Goal: Navigation & Orientation: Find specific page/section

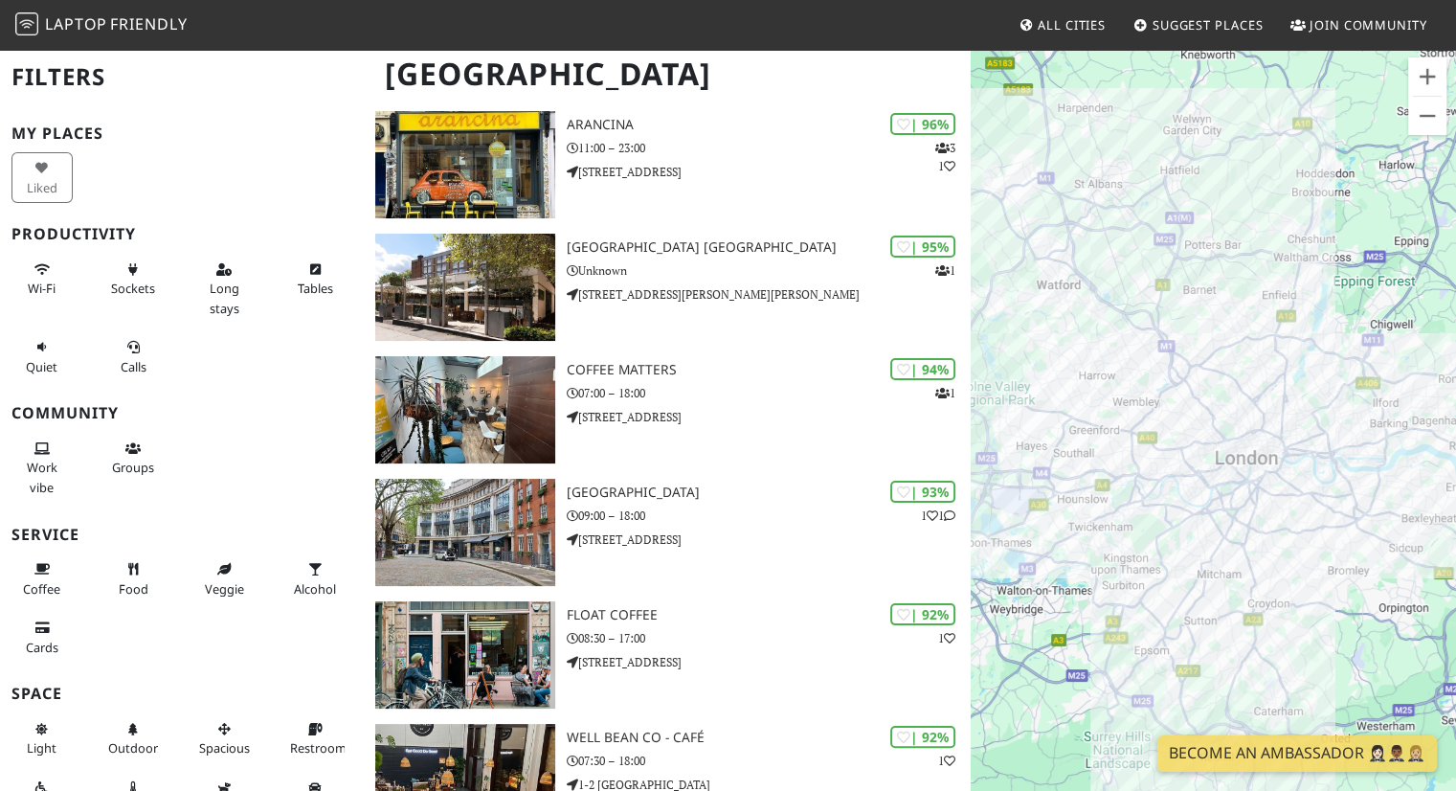
scroll to position [191, 0]
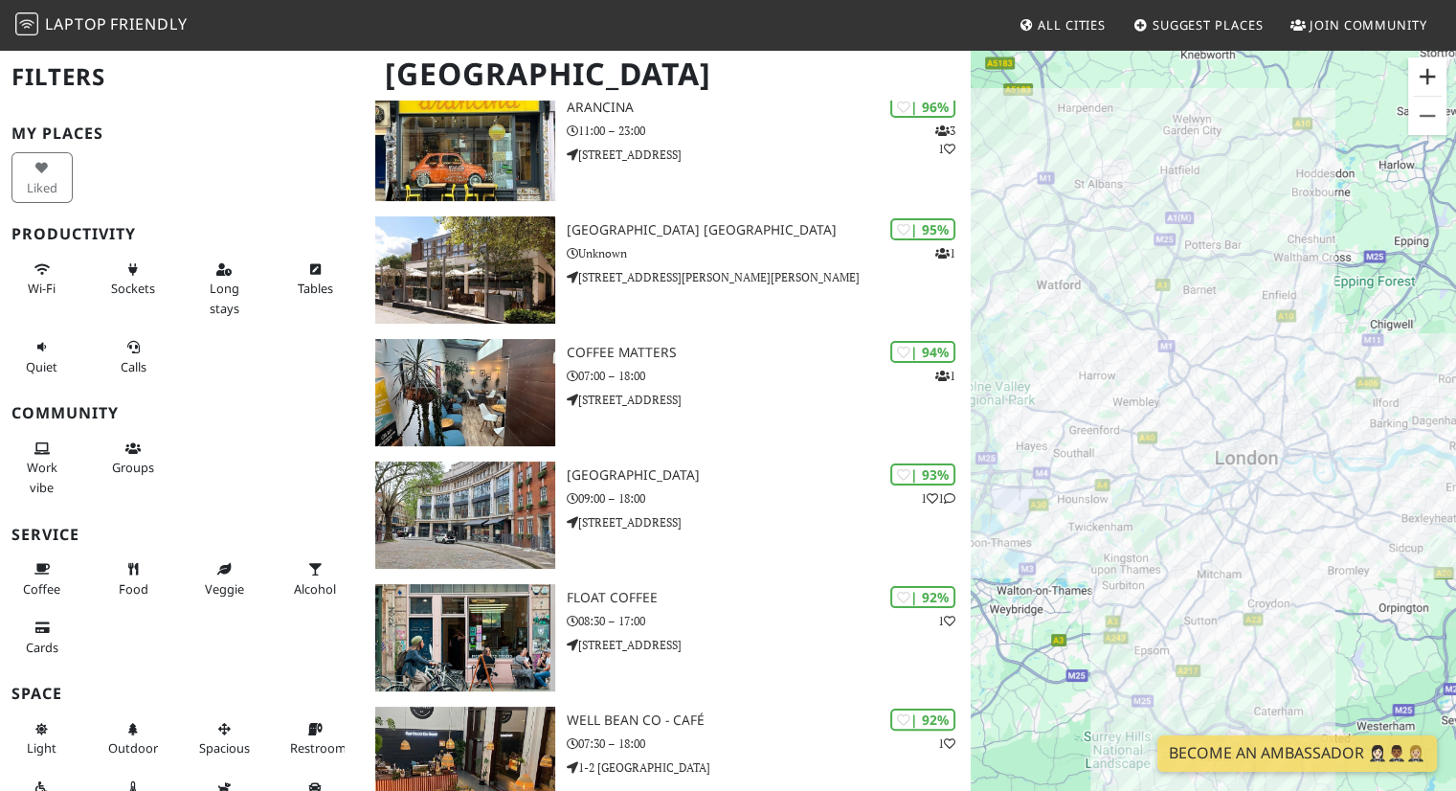
click at [1428, 78] on button "Zoom in" at bounding box center [1427, 76] width 38 height 38
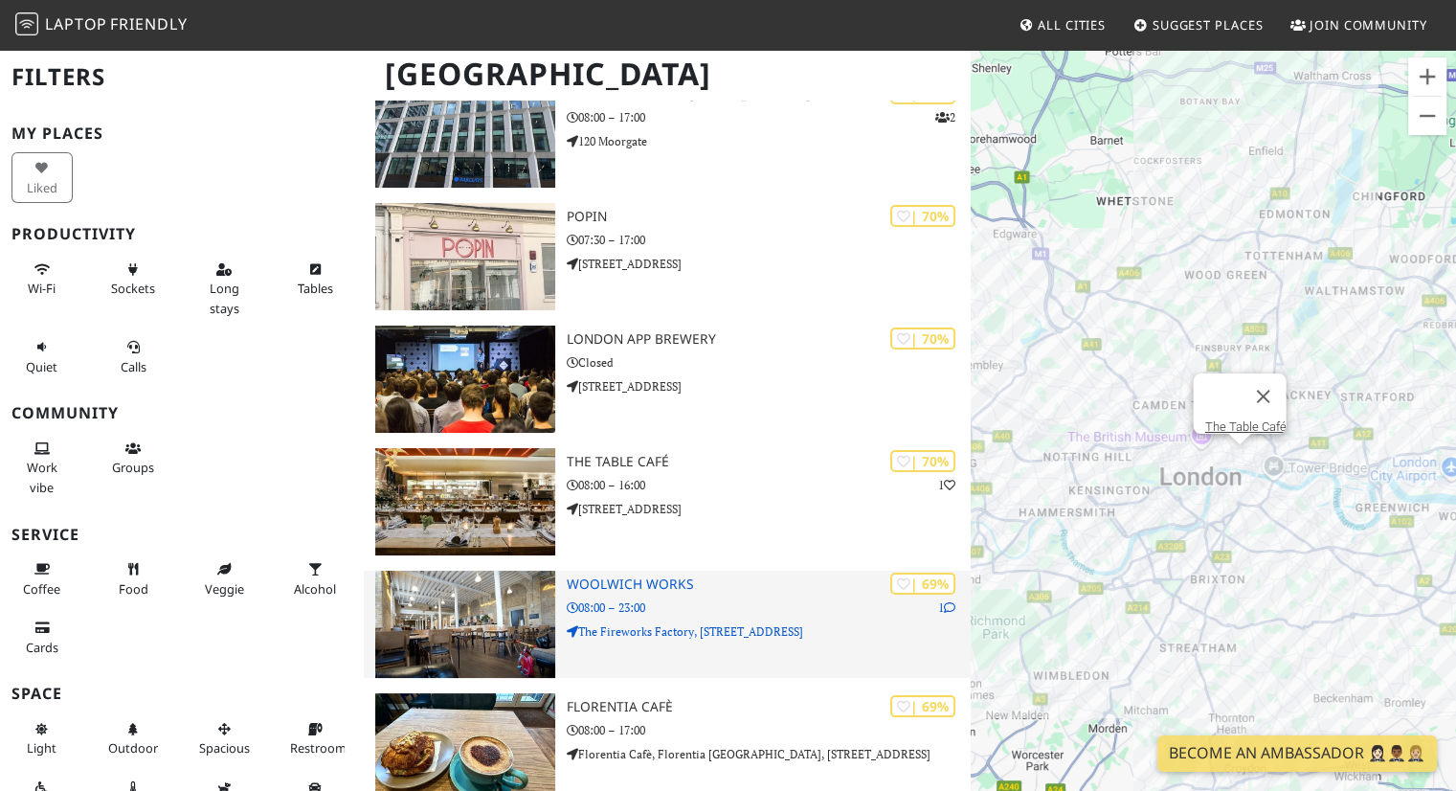
scroll to position [14551, 0]
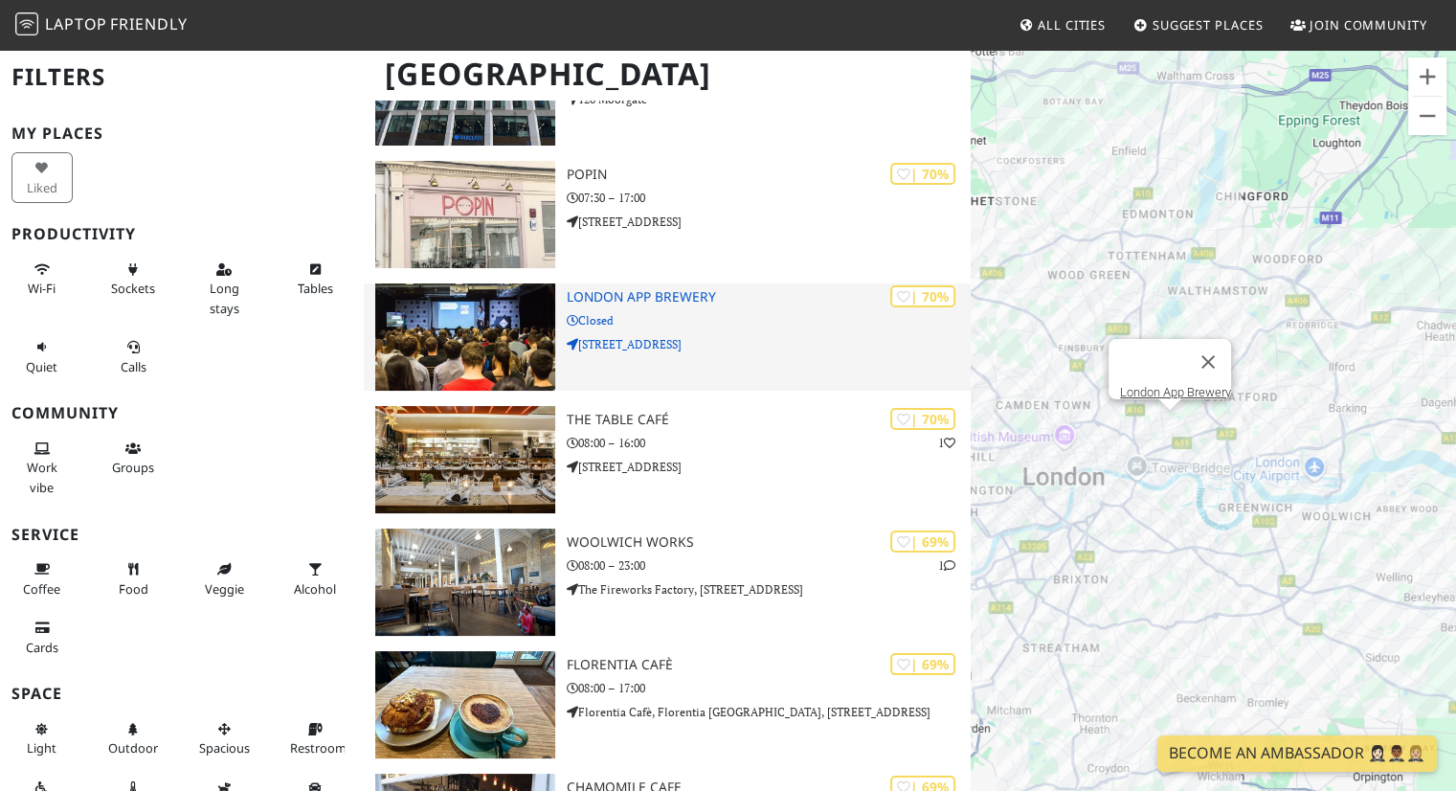
click at [666, 289] on h3 "London App Brewery" at bounding box center [769, 297] width 405 height 16
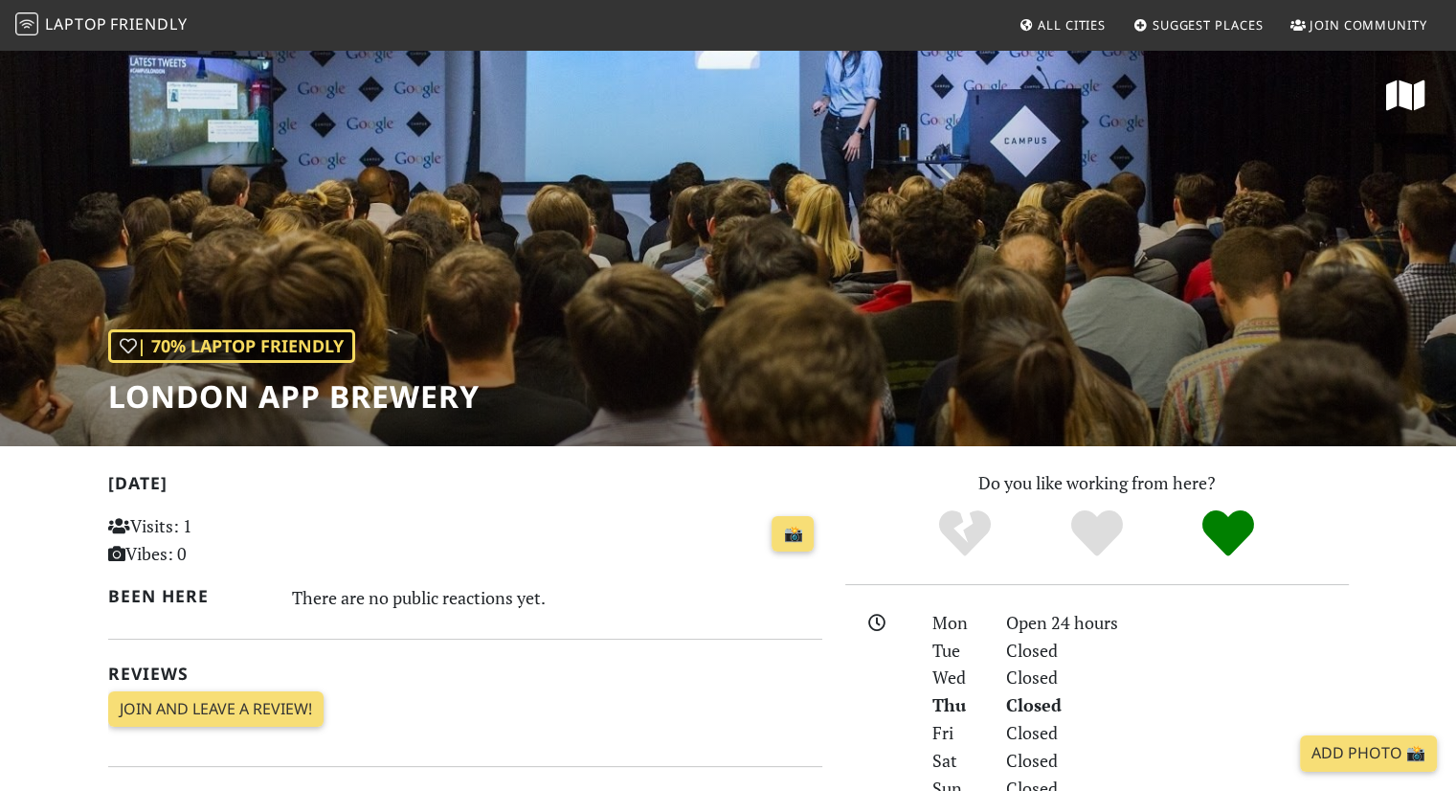
scroll to position [383, 0]
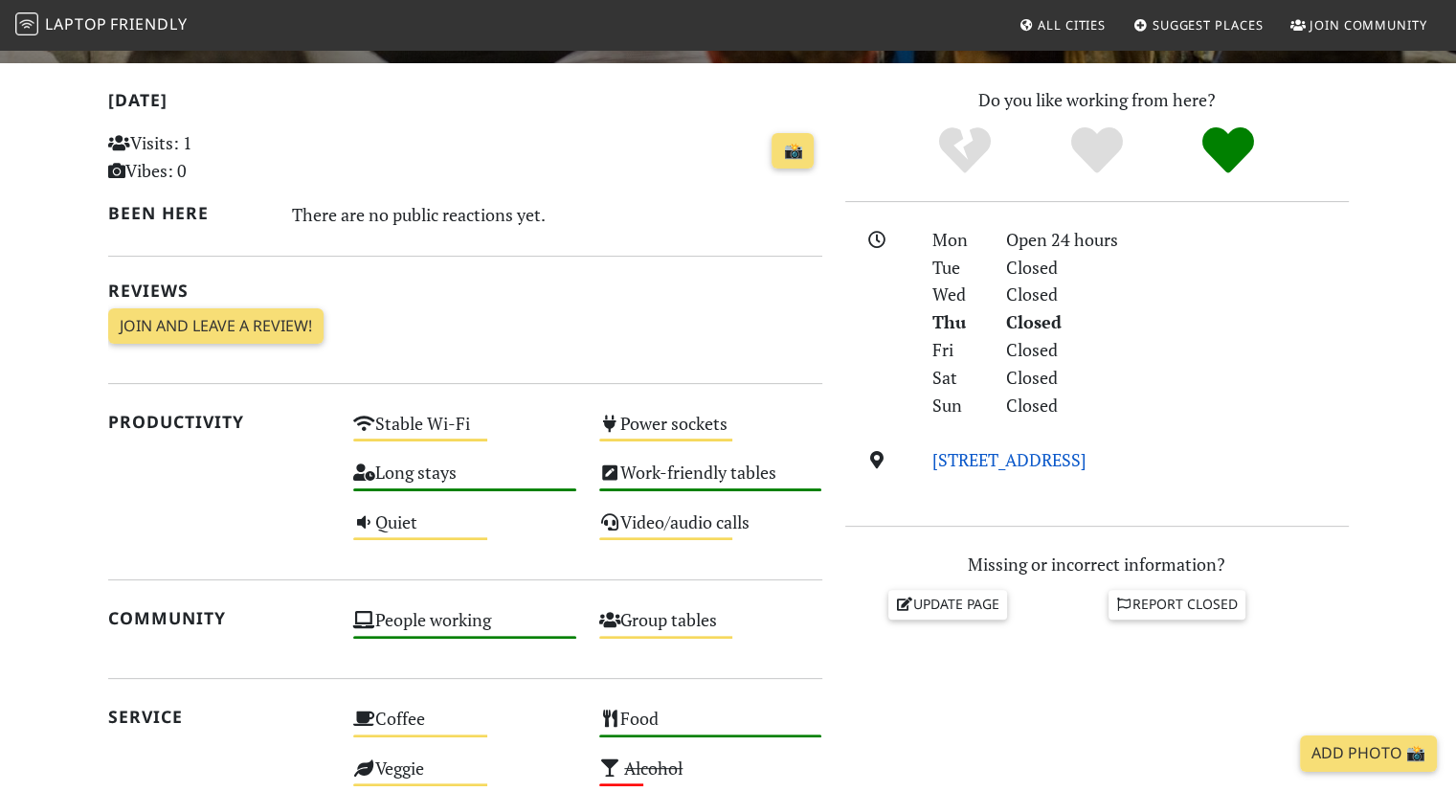
click at [1022, 468] on link "[STREET_ADDRESS]" at bounding box center [1009, 459] width 154 height 23
click at [1042, 460] on link "[STREET_ADDRESS]" at bounding box center [1009, 459] width 154 height 23
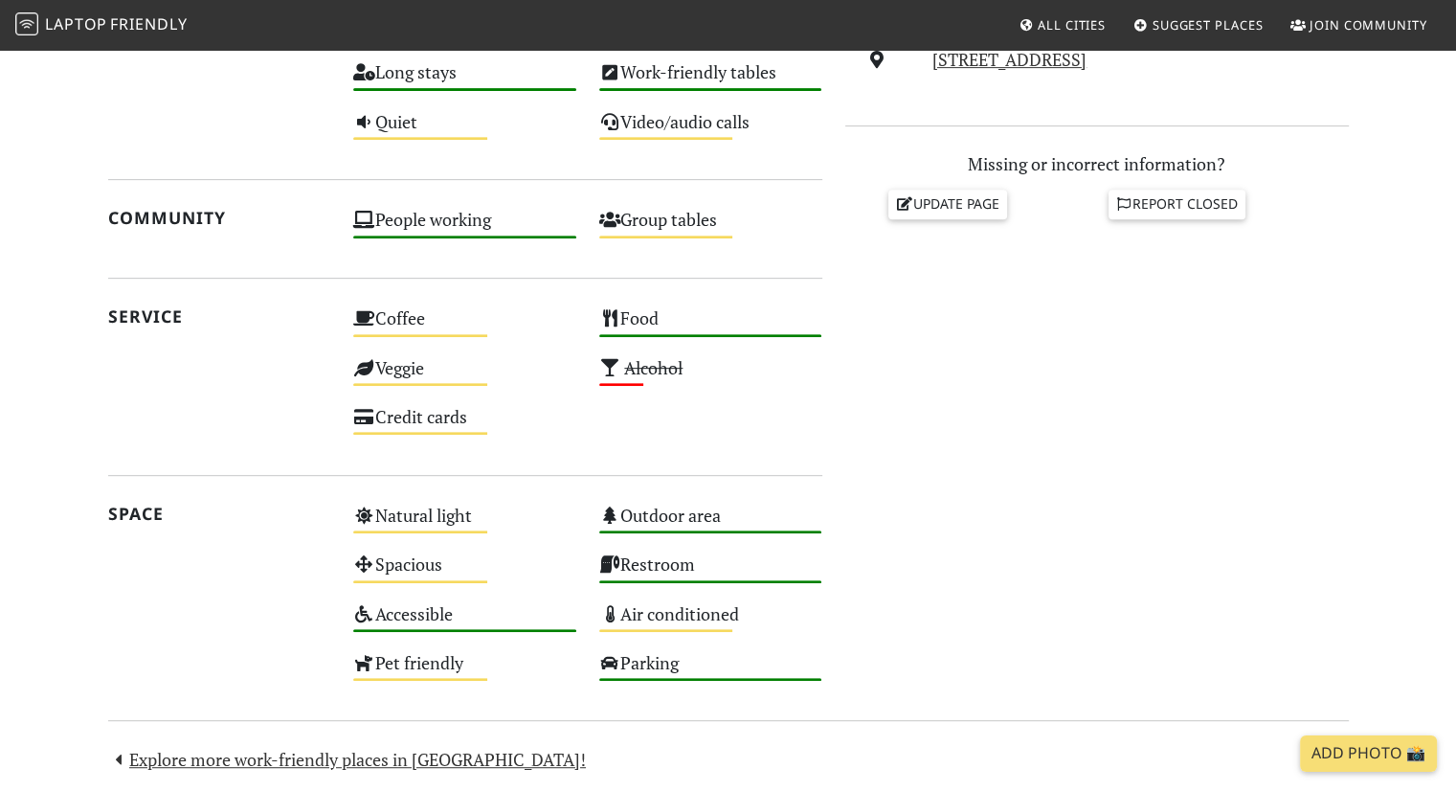
scroll to position [862, 0]
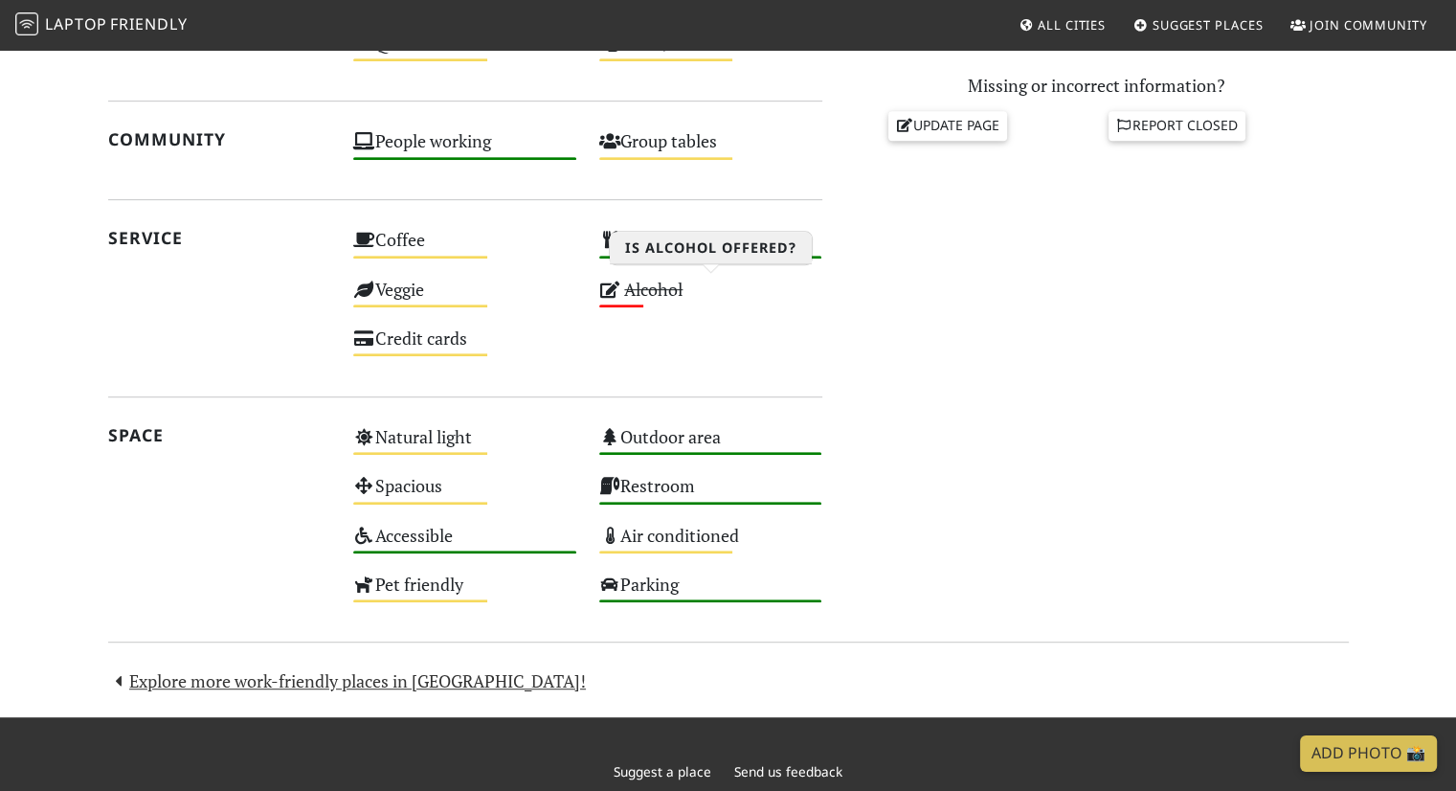
click at [608, 299] on div "Alcohol Low" at bounding box center [711, 298] width 246 height 49
click at [631, 307] on div "Alcohol Low" at bounding box center [711, 298] width 246 height 49
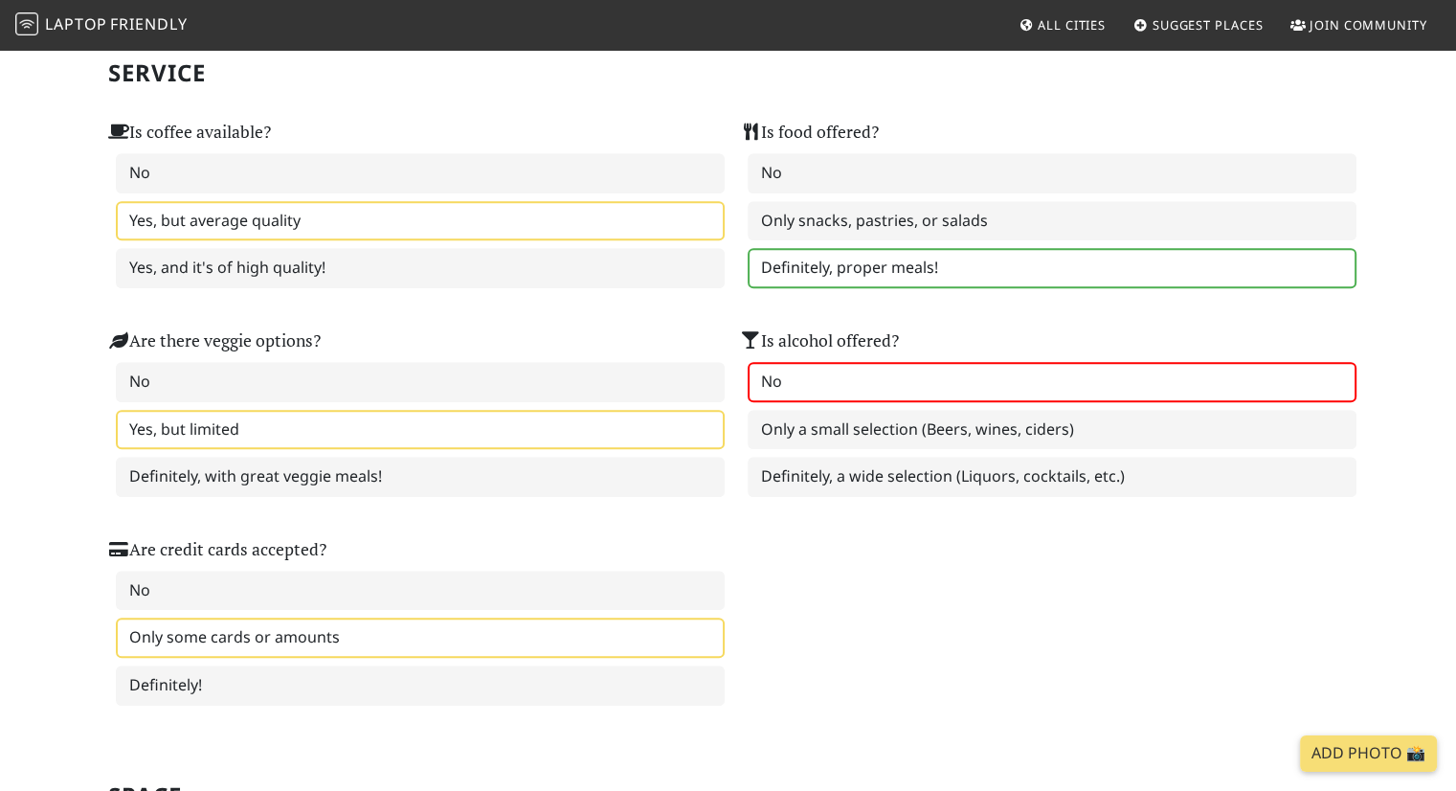
scroll to position [1244, 0]
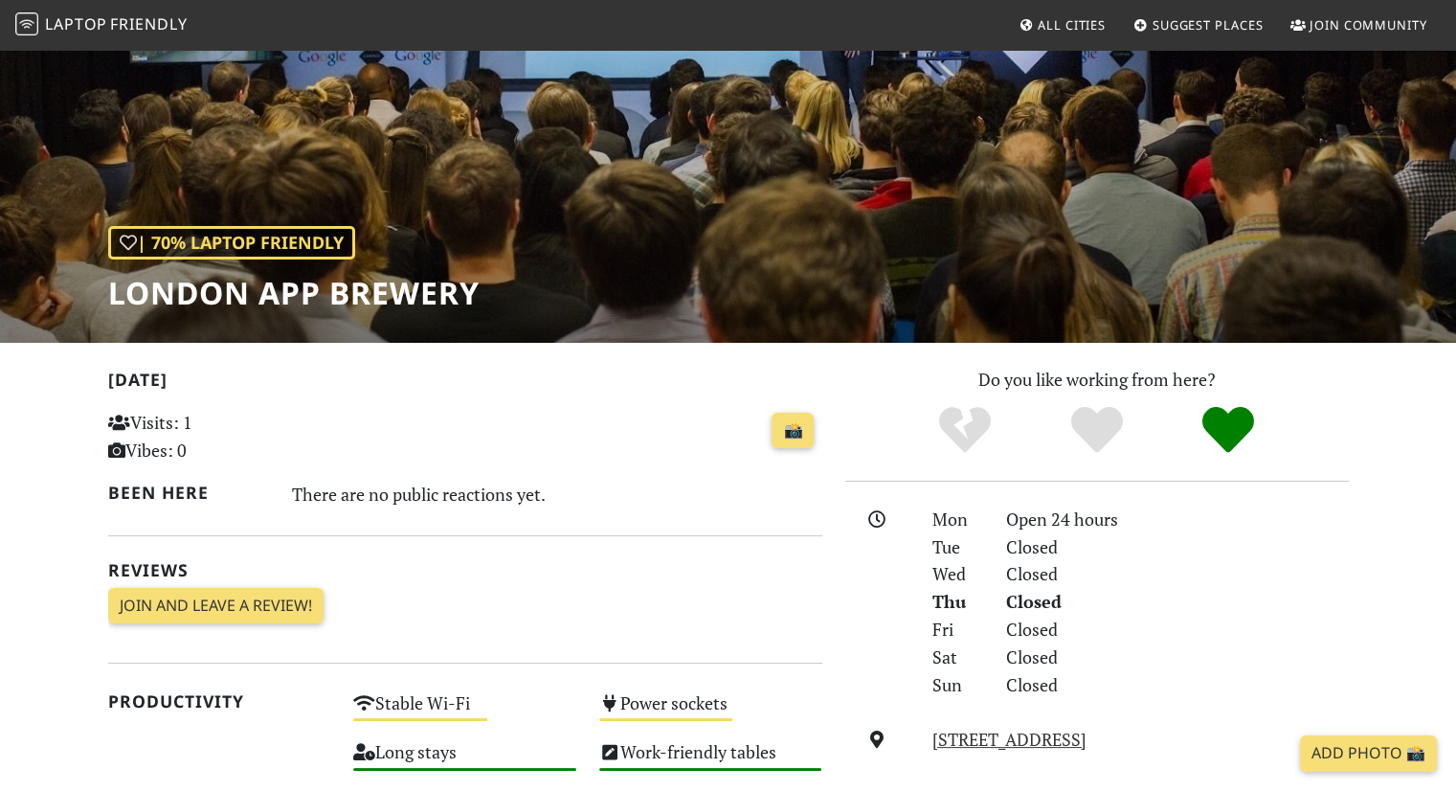
scroll to position [96, 0]
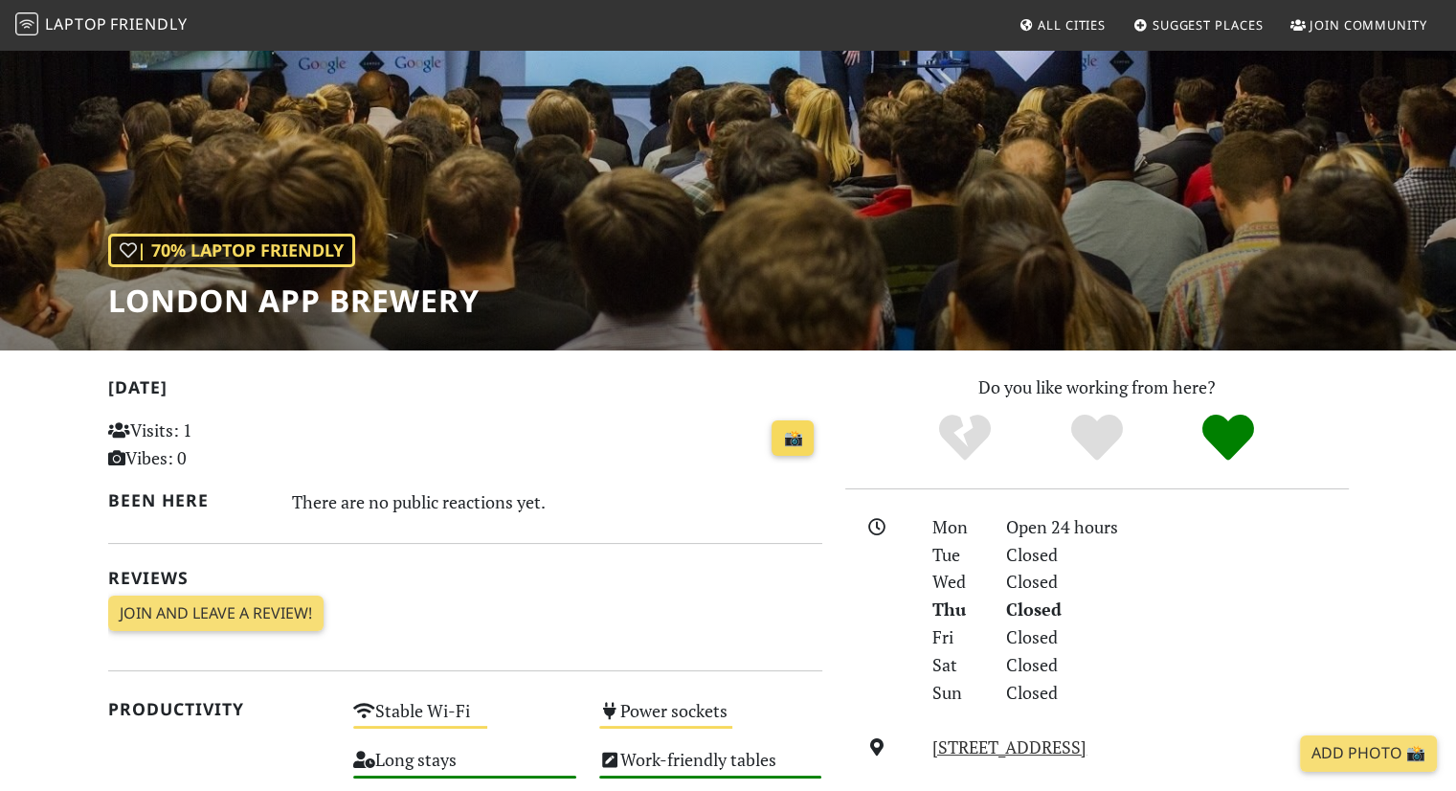
click at [798, 439] on link "📸" at bounding box center [793, 438] width 42 height 36
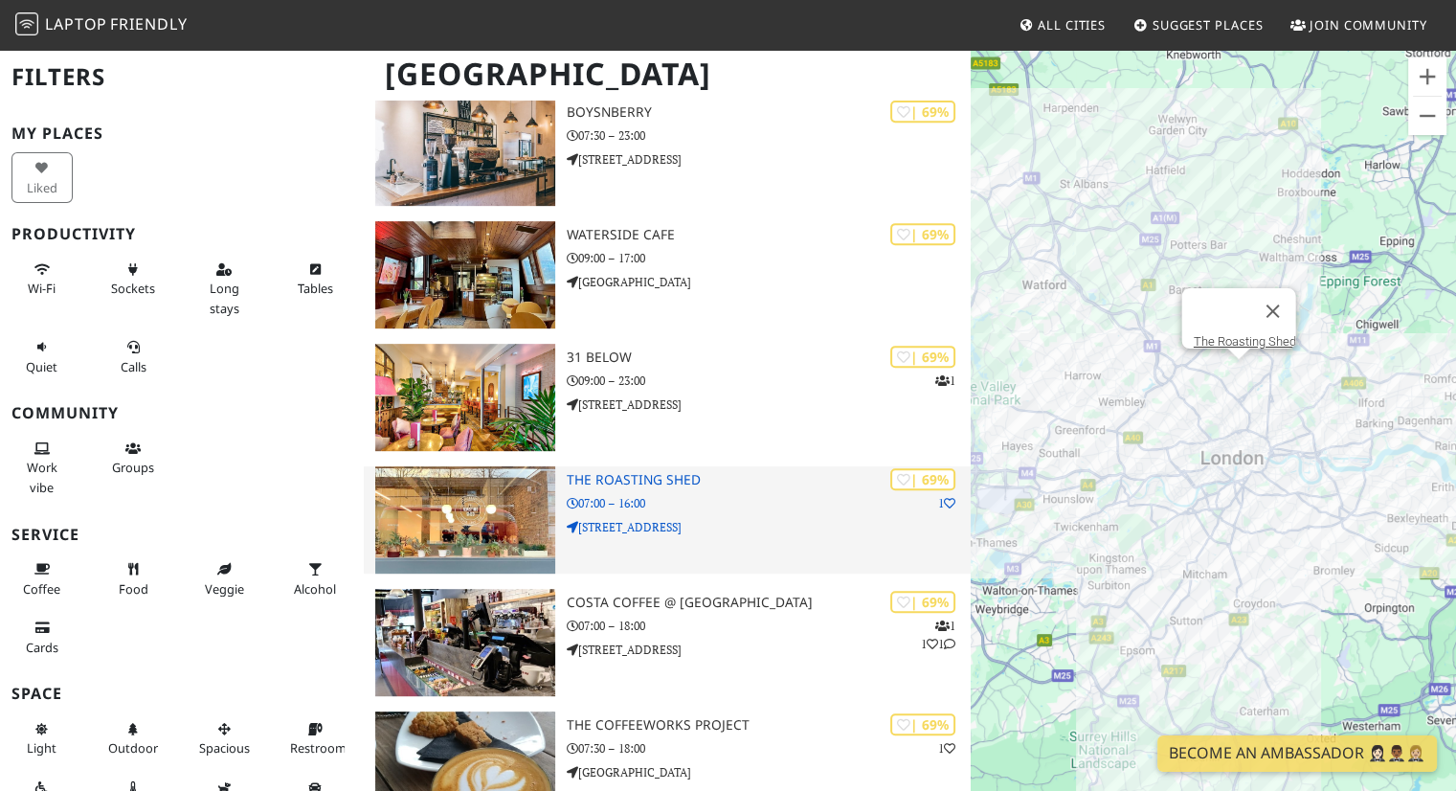
scroll to position [15317, 0]
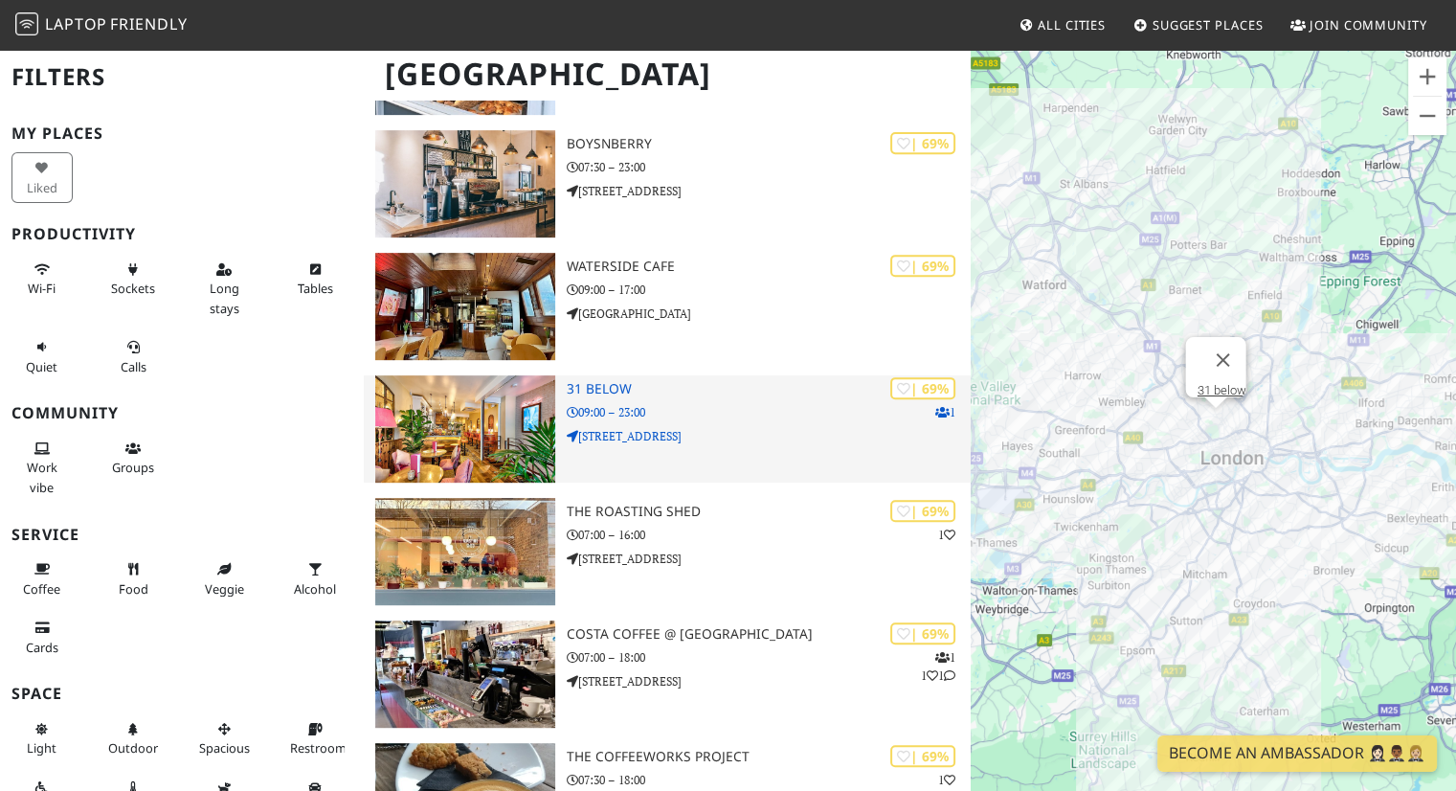
click at [623, 427] on p "31 Marylebone High Street" at bounding box center [769, 436] width 405 height 18
